Goal: Task Accomplishment & Management: Use online tool/utility

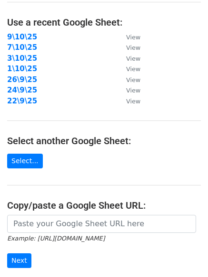
scroll to position [79, 0]
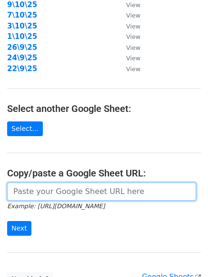
click at [63, 192] on input "url" at bounding box center [101, 192] width 189 height 18
paste input "[URL][DOMAIN_NAME]"
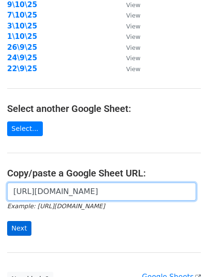
scroll to position [0, 204]
type input "[URL][DOMAIN_NAME]"
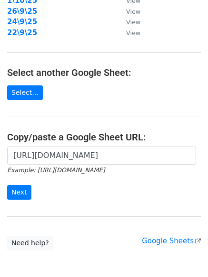
scroll to position [158, 0]
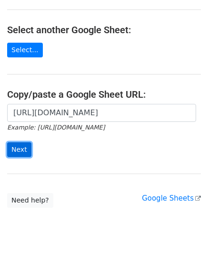
click at [21, 151] on input "Next" at bounding box center [19, 149] width 24 height 15
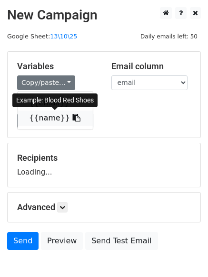
click at [47, 122] on link "{{name}}" at bounding box center [55, 118] width 75 height 15
